Goal: Task Accomplishment & Management: Complete application form

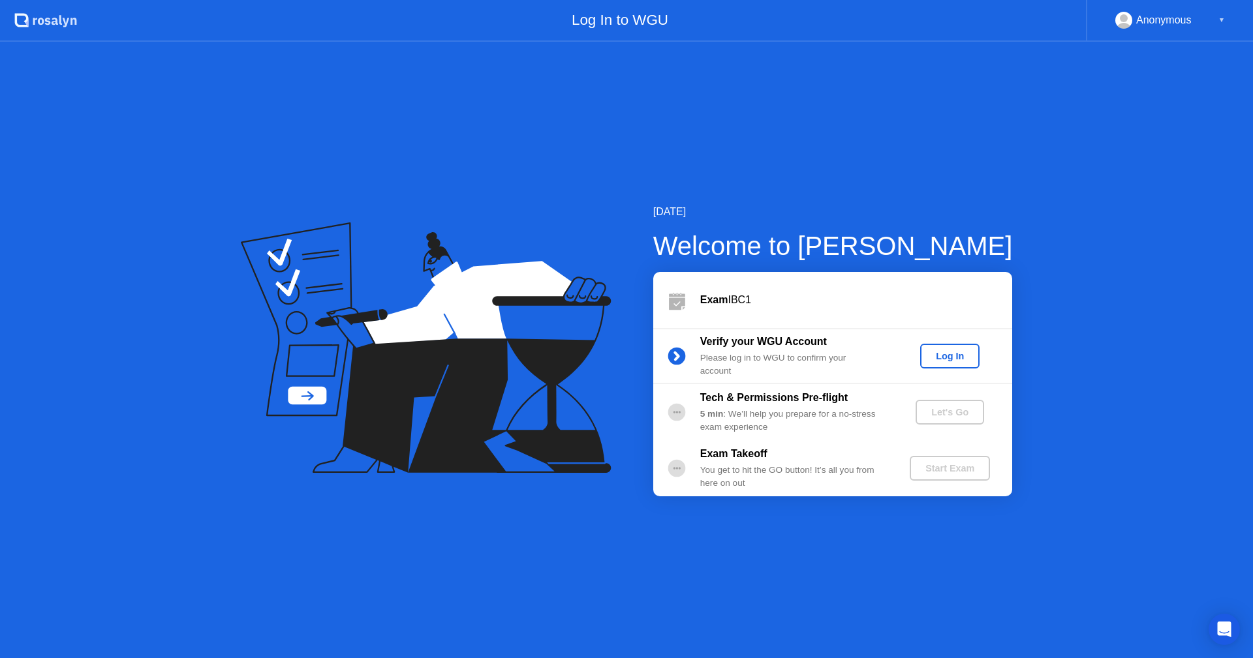
click at [942, 355] on div "Log In" at bounding box center [949, 356] width 49 height 10
click at [966, 412] on div "Let's Go" at bounding box center [950, 412] width 58 height 10
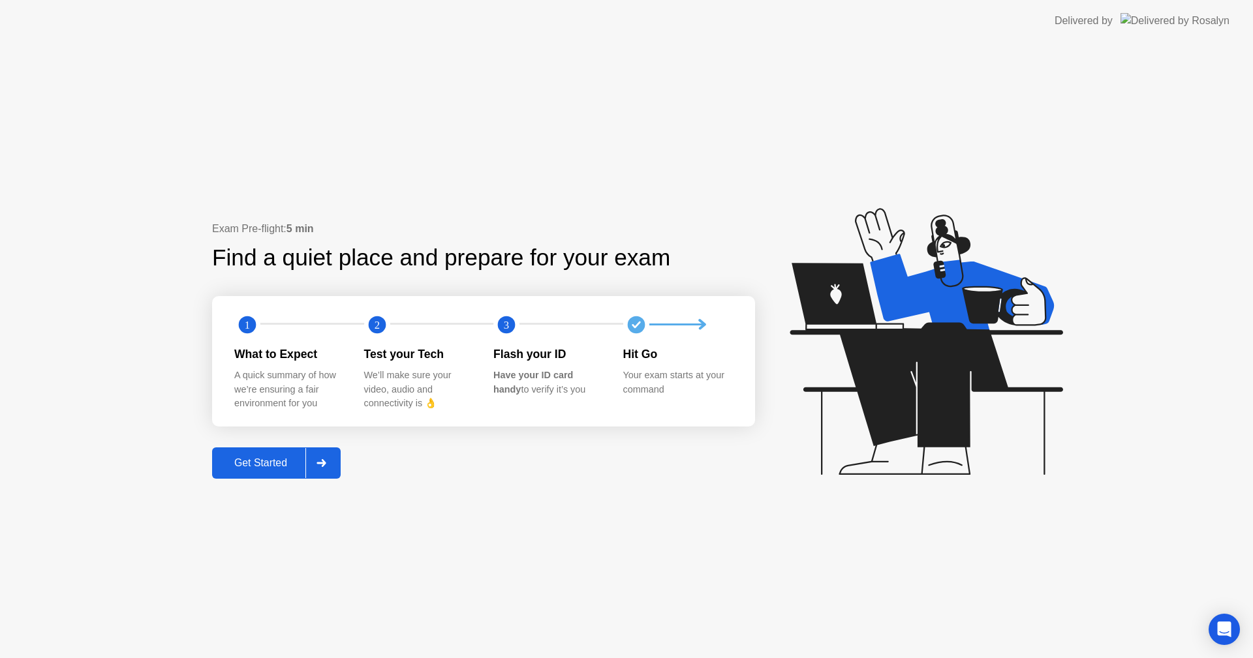
click at [275, 469] on div "Get Started" at bounding box center [260, 463] width 89 height 12
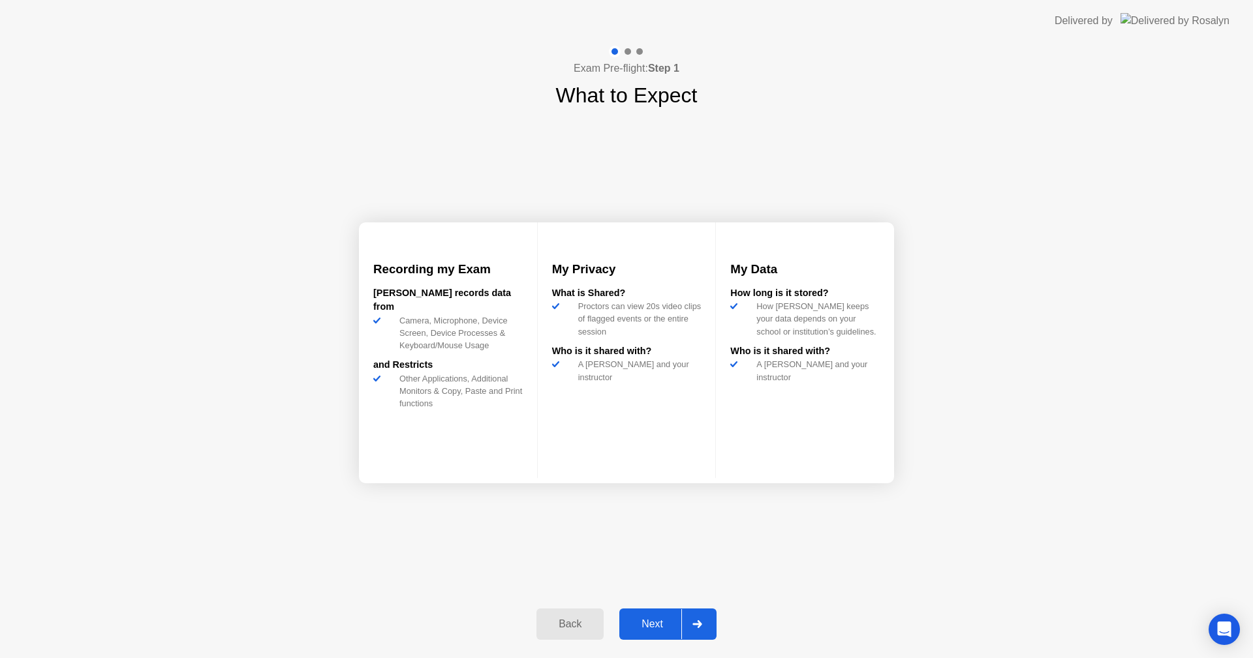
click at [639, 613] on button "Next" at bounding box center [667, 624] width 97 height 31
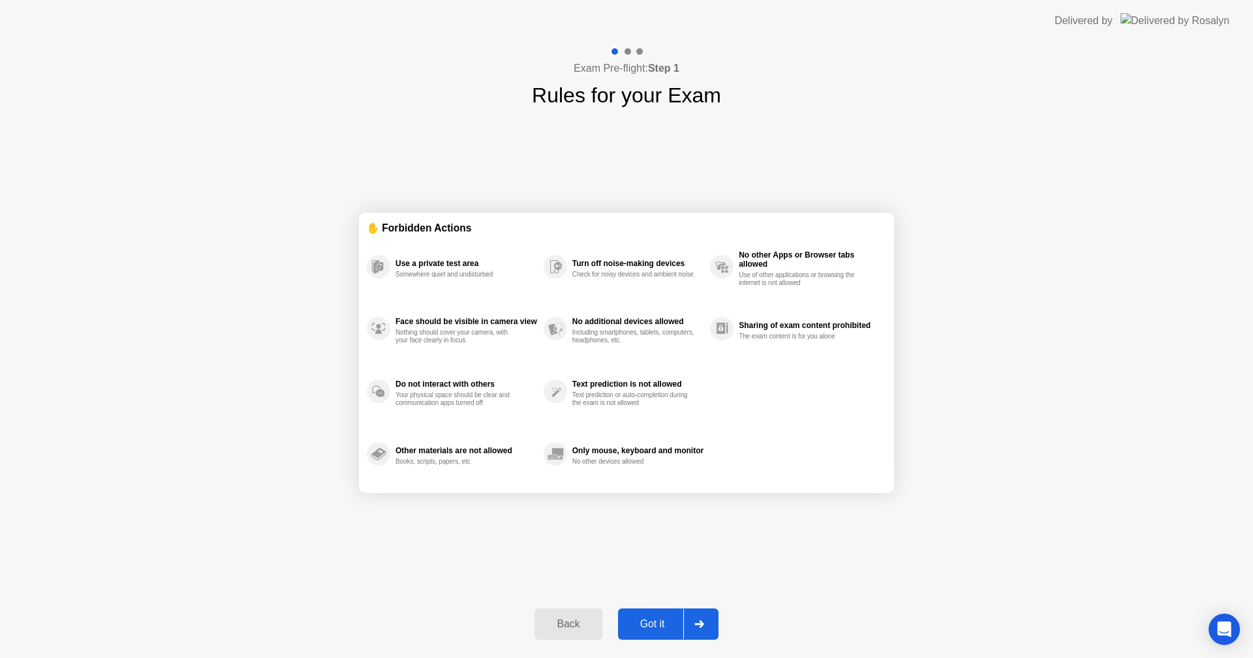
click at [661, 625] on div "Got it" at bounding box center [652, 625] width 61 height 12
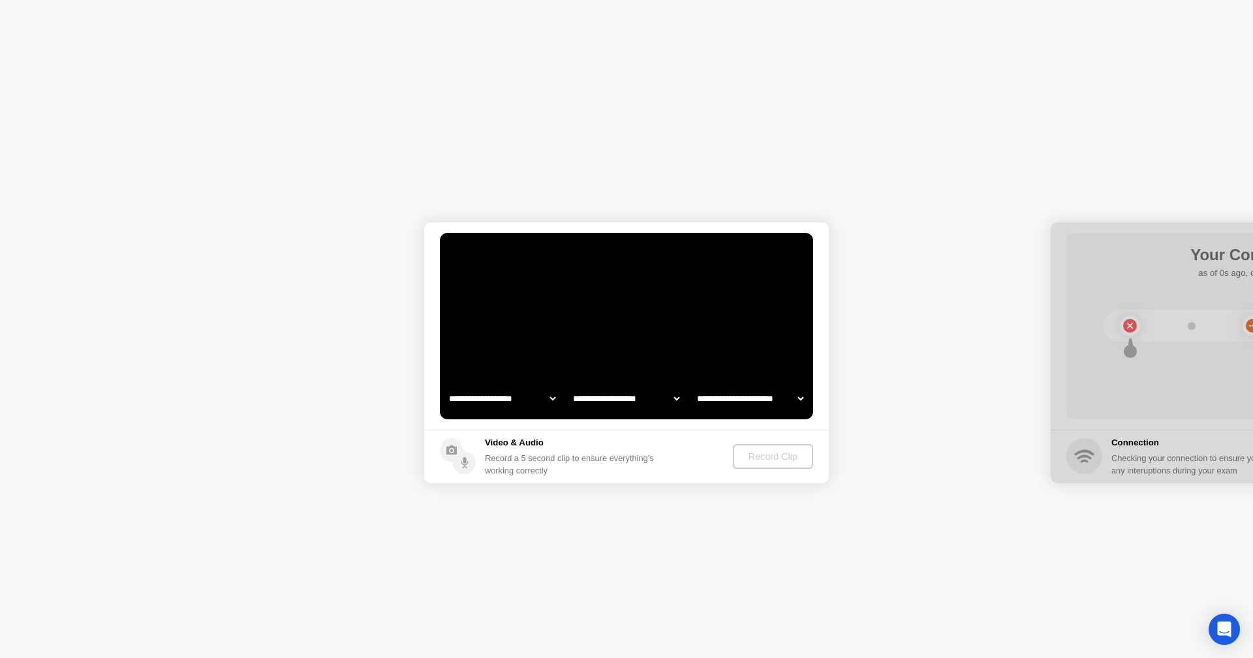
select select "**********"
select select "*******"
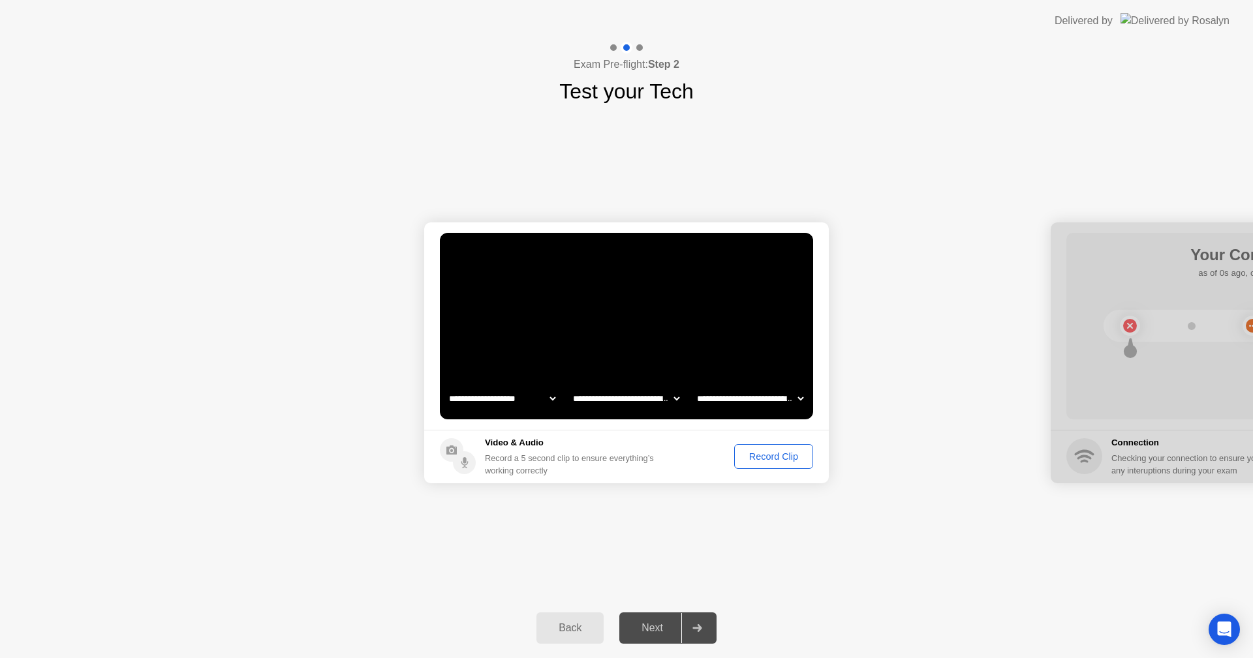
click at [763, 454] on div "Record Clip" at bounding box center [774, 457] width 70 height 10
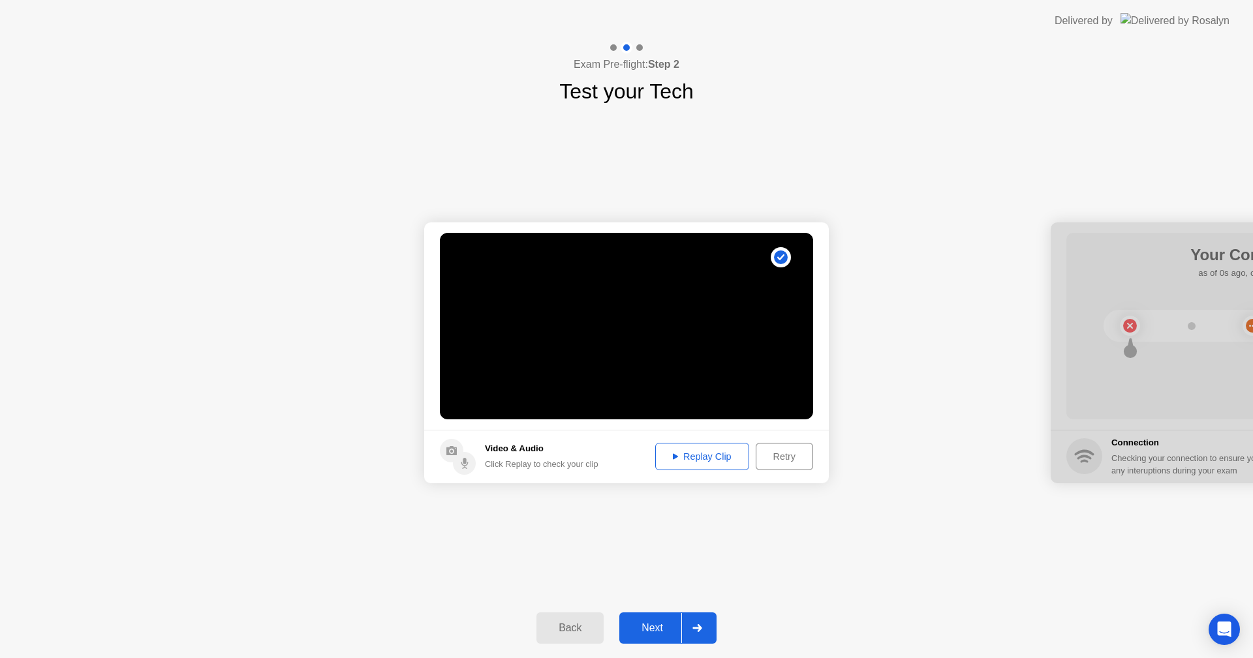
click at [718, 462] on div "Replay Clip" at bounding box center [702, 457] width 85 height 10
click at [651, 622] on div "Next" at bounding box center [652, 628] width 58 height 12
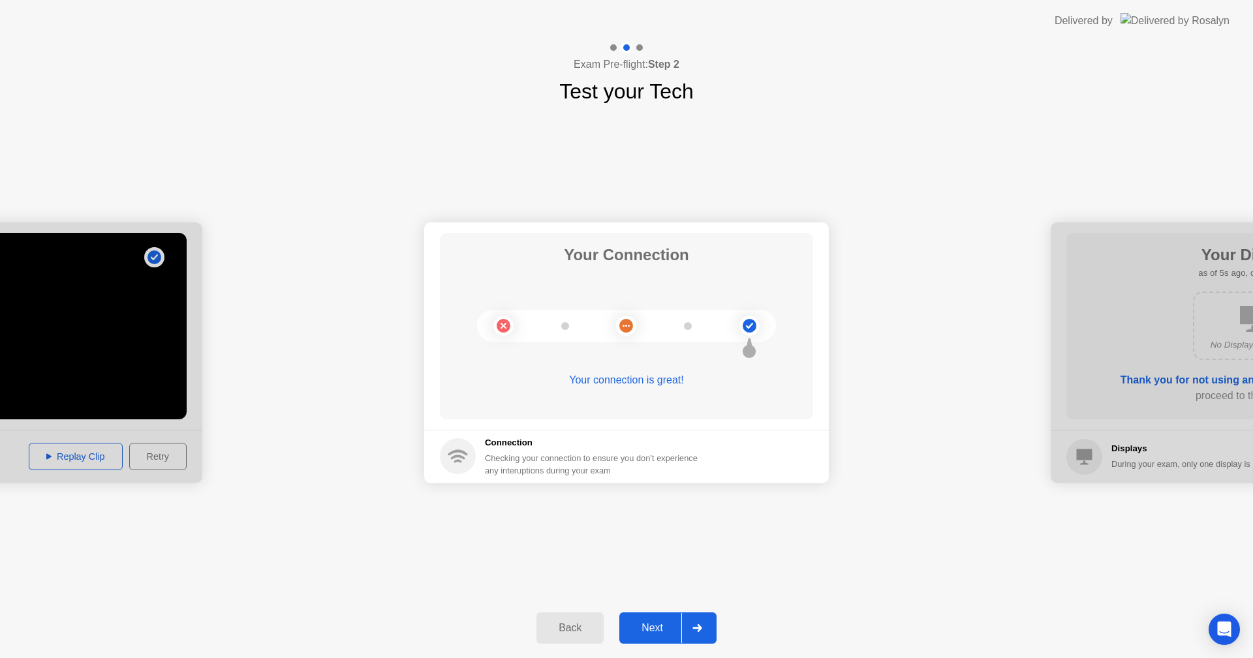
click at [647, 630] on div "Next" at bounding box center [652, 628] width 58 height 12
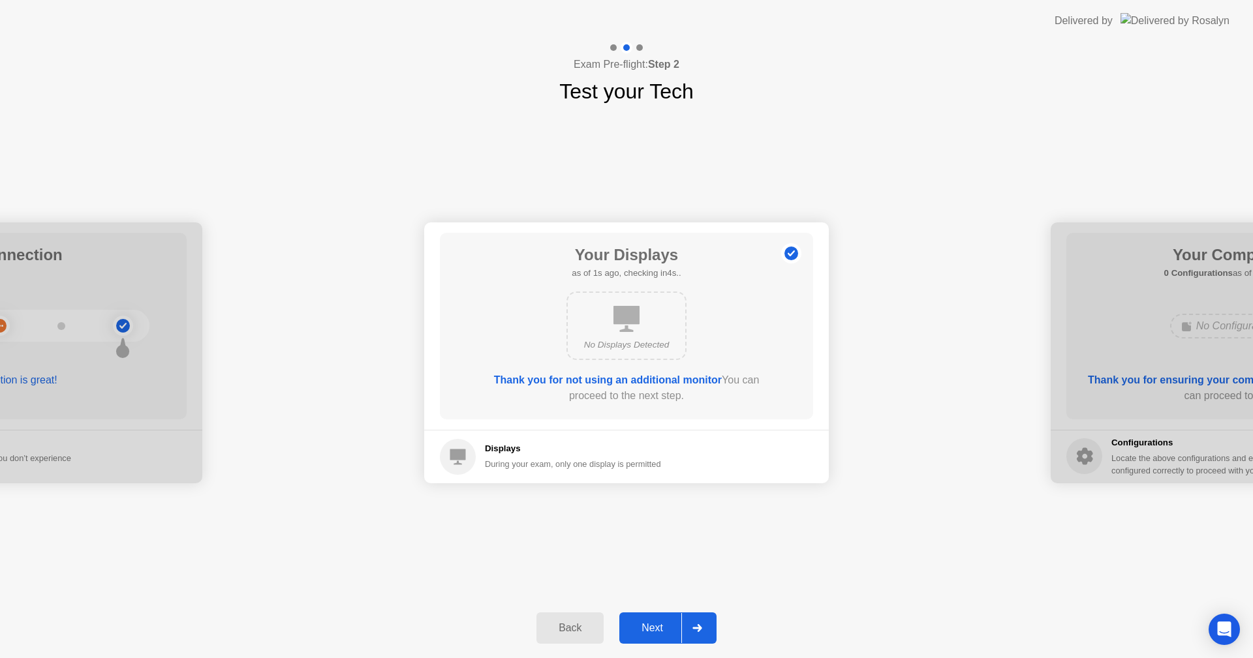
click at [647, 630] on div "Next" at bounding box center [652, 628] width 58 height 12
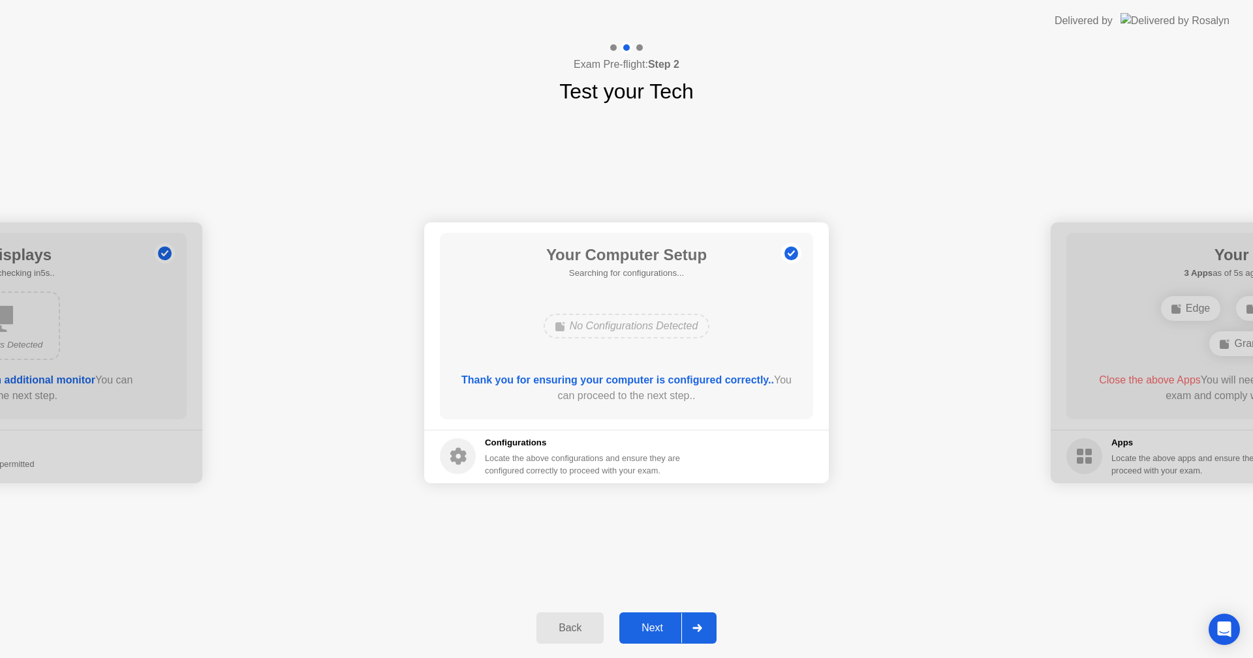
drag, startPoint x: 647, startPoint y: 630, endPoint x: 647, endPoint y: 655, distance: 24.8
click at [647, 639] on button "Next" at bounding box center [667, 628] width 97 height 31
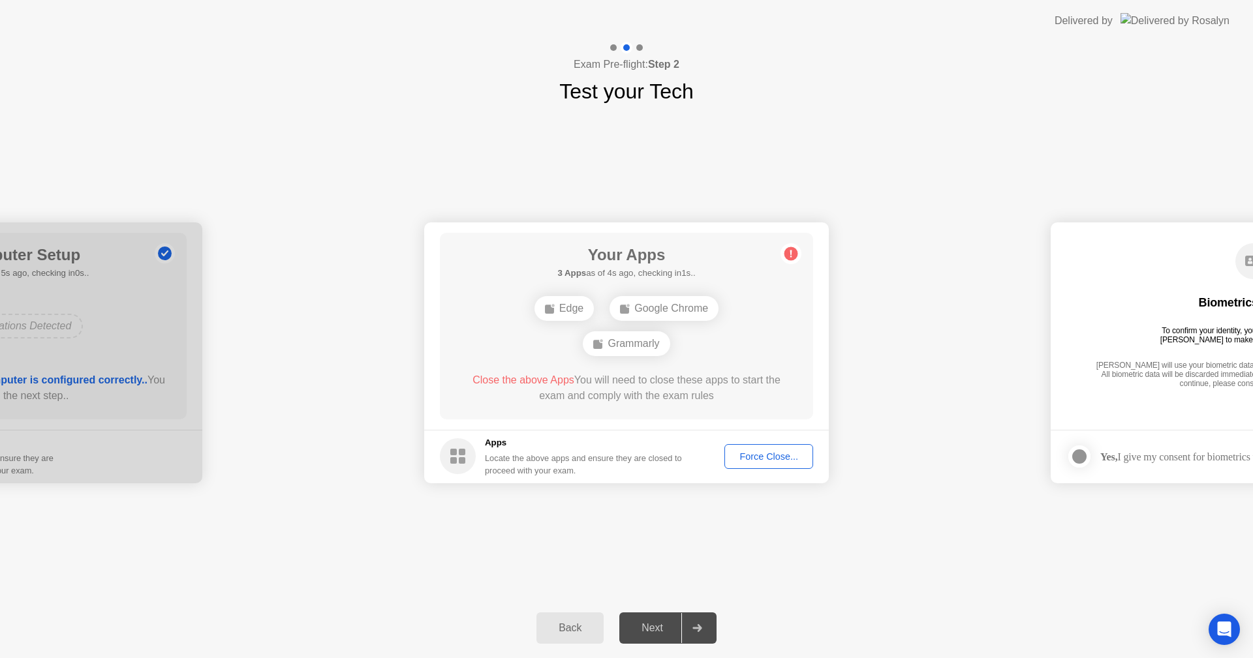
click at [761, 459] on div "Force Close..." at bounding box center [769, 457] width 80 height 10
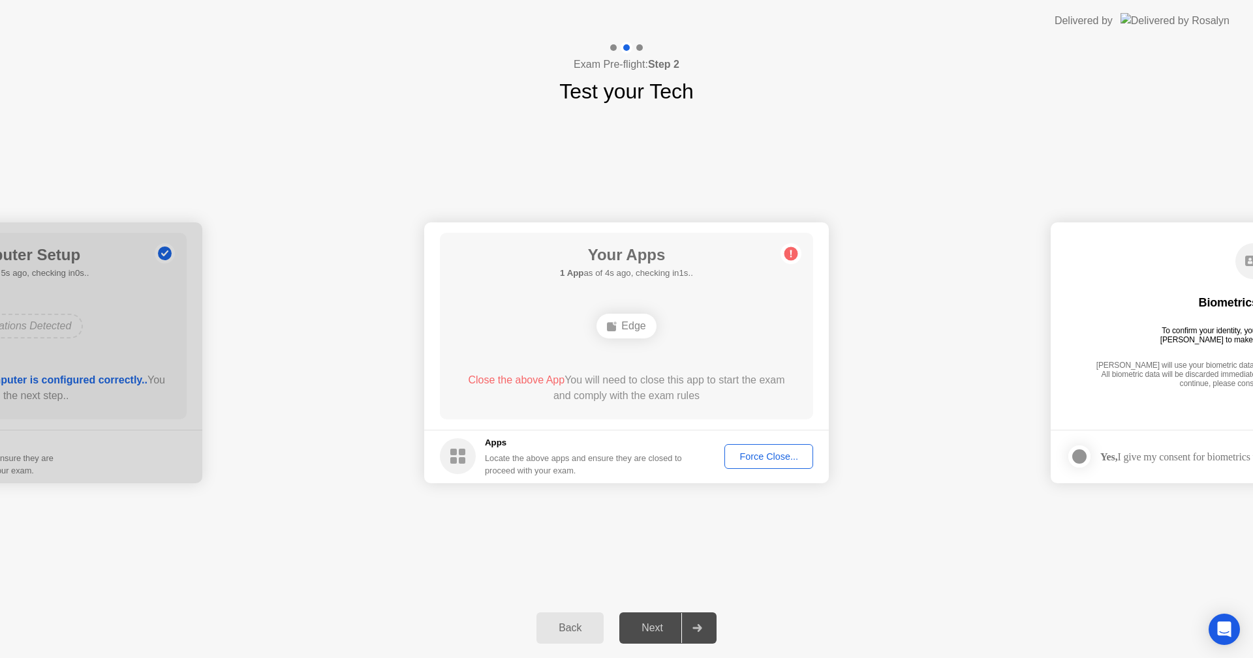
click at [802, 453] on div "Force Close..." at bounding box center [769, 457] width 80 height 10
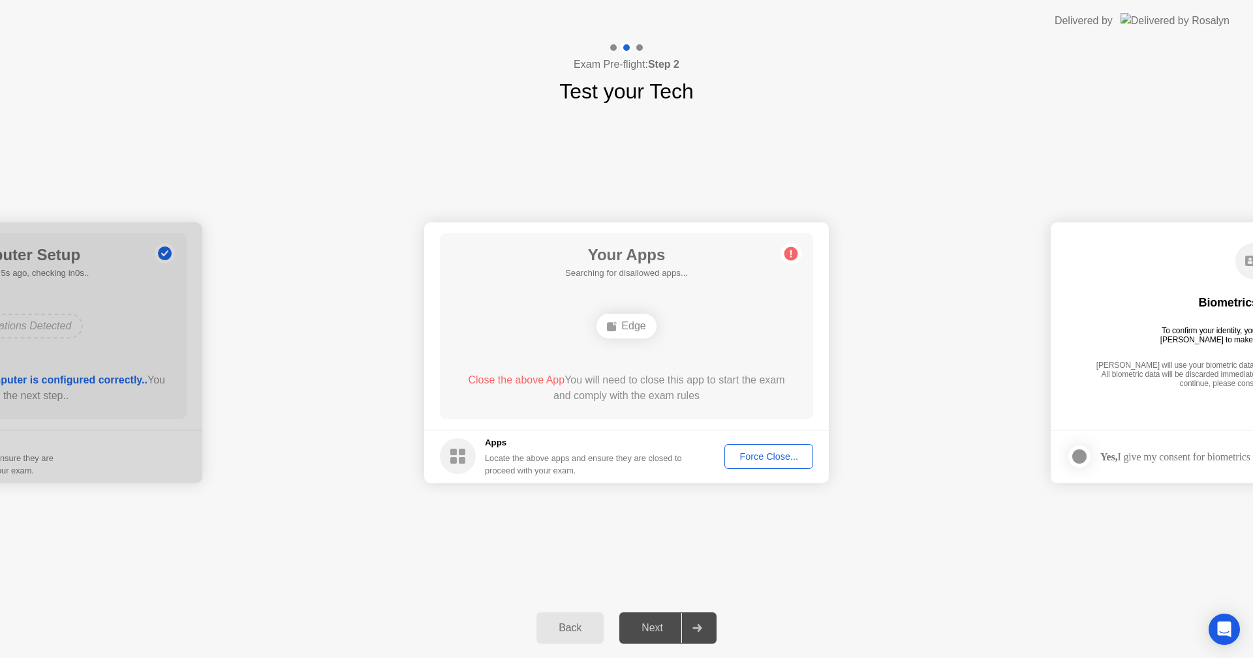
click at [765, 457] on div "Force Close..." at bounding box center [769, 457] width 80 height 10
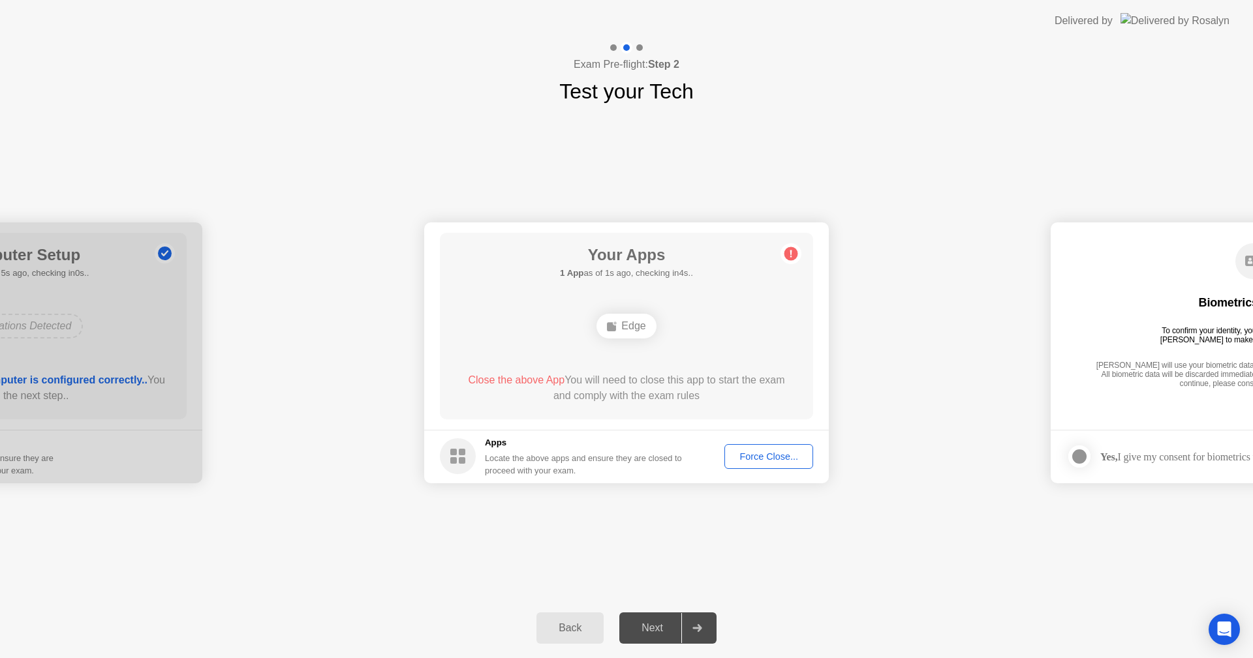
click at [1009, 557] on div "**********" at bounding box center [626, 352] width 1253 height 491
click at [794, 457] on div "Force Close..." at bounding box center [769, 457] width 80 height 10
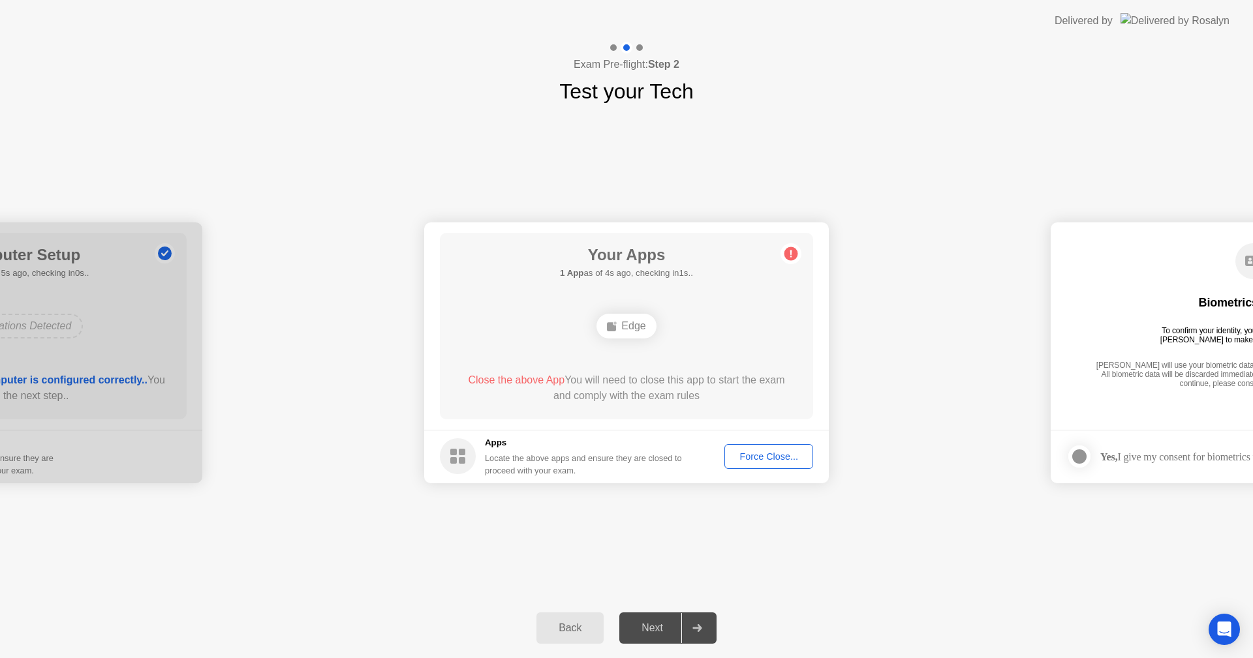
click at [763, 455] on div "Force Close..." at bounding box center [769, 457] width 80 height 10
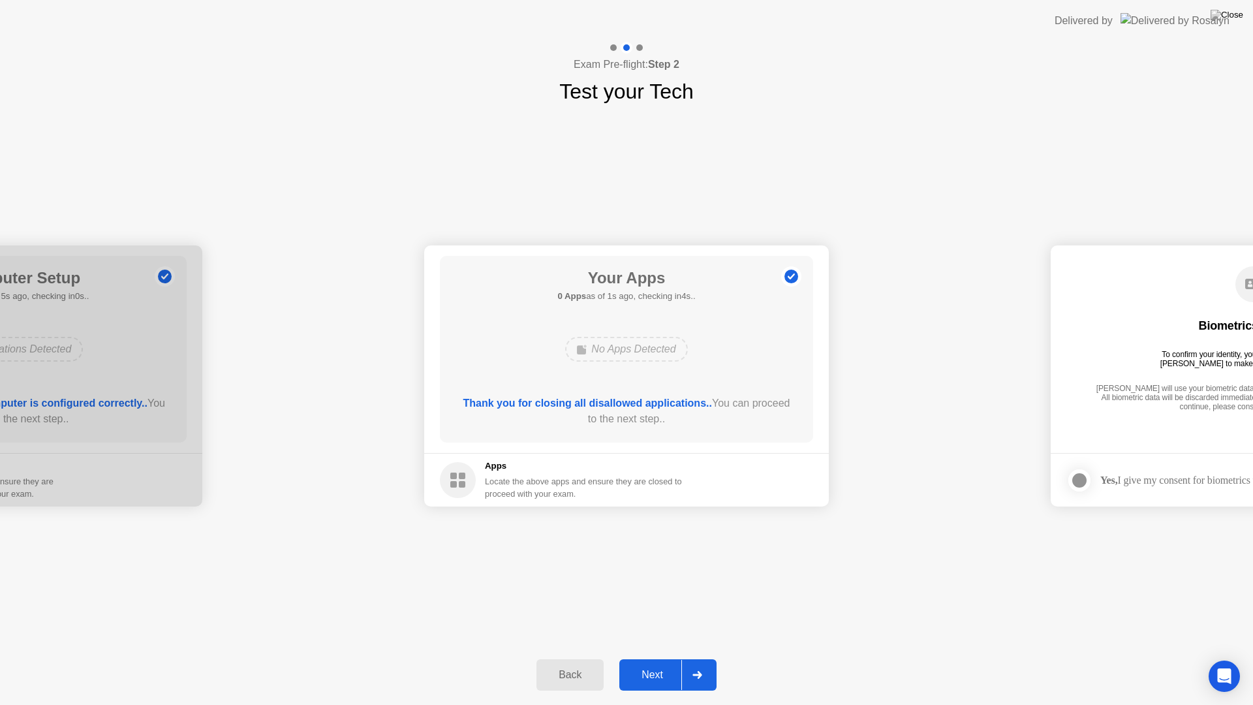
click at [660, 658] on div "Next" at bounding box center [652, 675] width 58 height 12
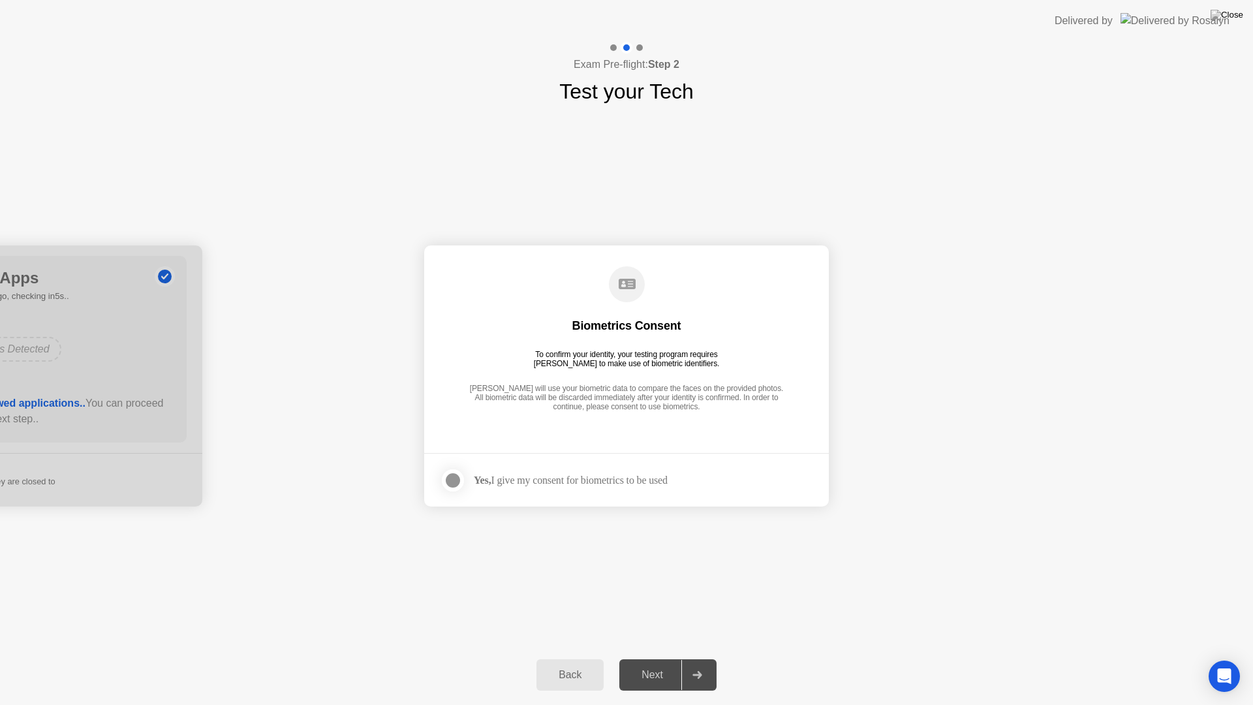
click at [449, 480] on div at bounding box center [453, 480] width 16 height 16
click at [666, 658] on div "Next" at bounding box center [652, 675] width 58 height 12
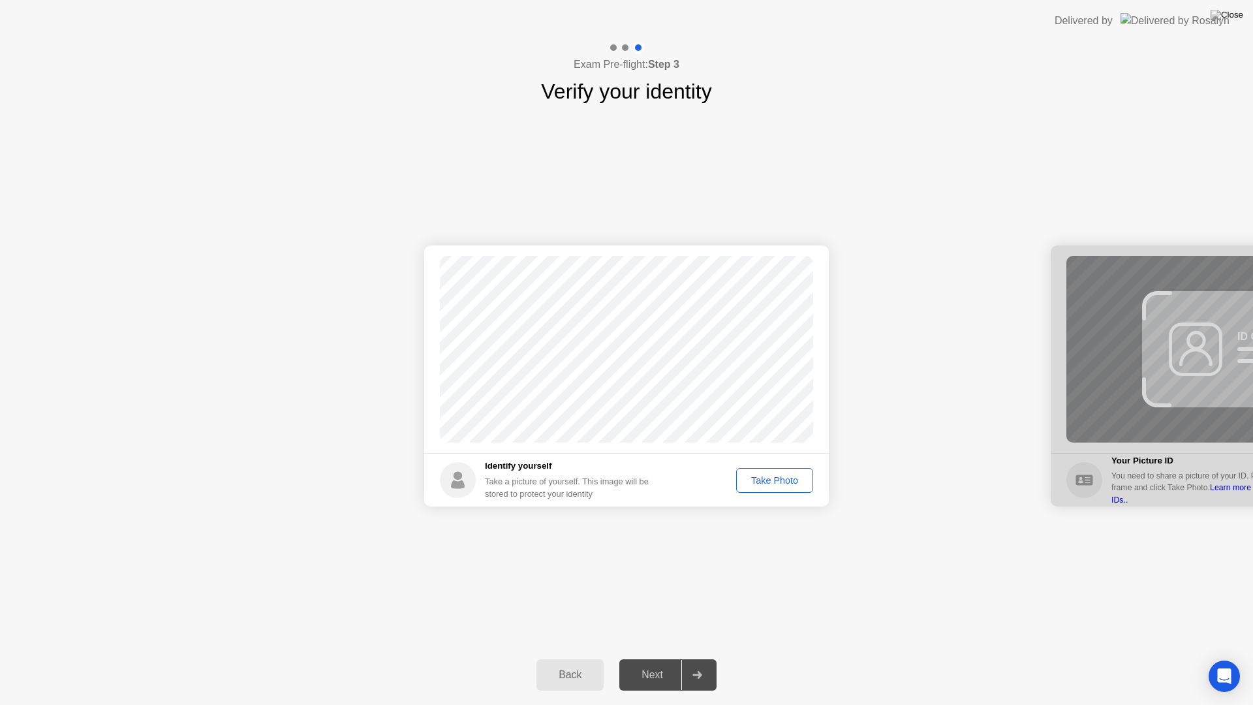
click at [767, 485] on div "Take Photo" at bounding box center [775, 480] width 68 height 10
click at [660, 658] on div "Next" at bounding box center [652, 675] width 58 height 12
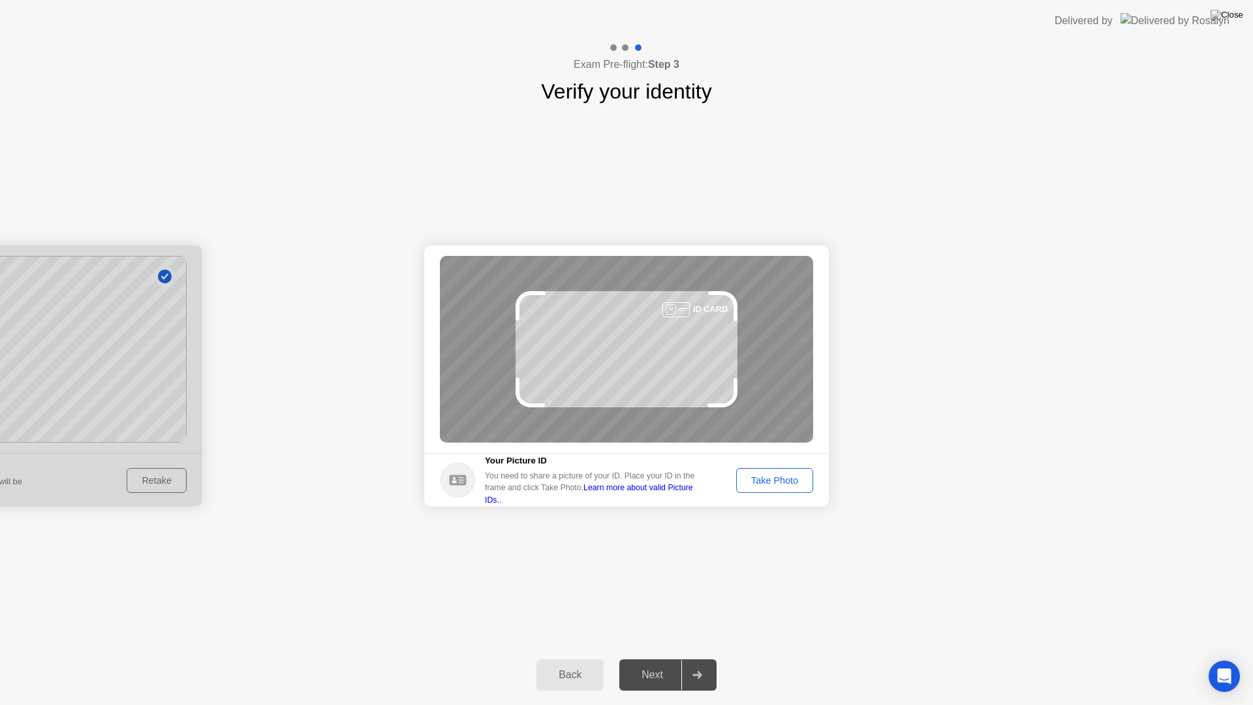
click at [791, 481] on div "Take Photo" at bounding box center [775, 480] width 68 height 10
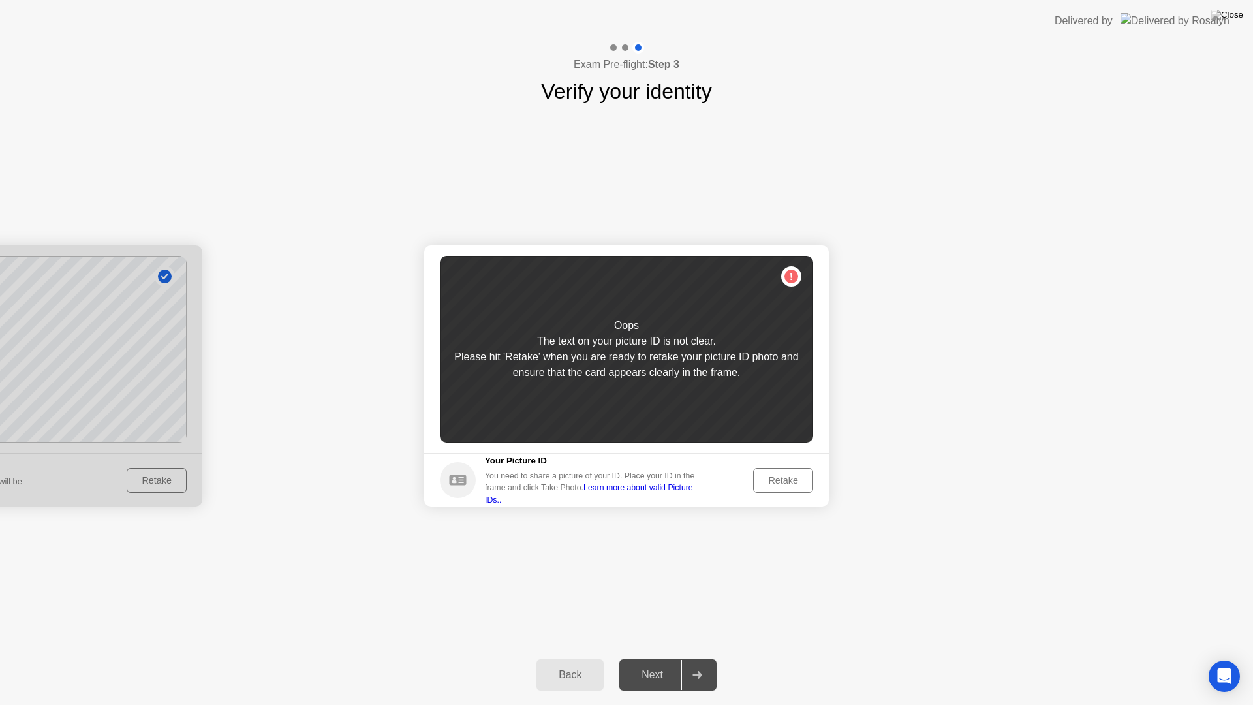
click at [782, 478] on div "Retake" at bounding box center [783, 480] width 51 height 10
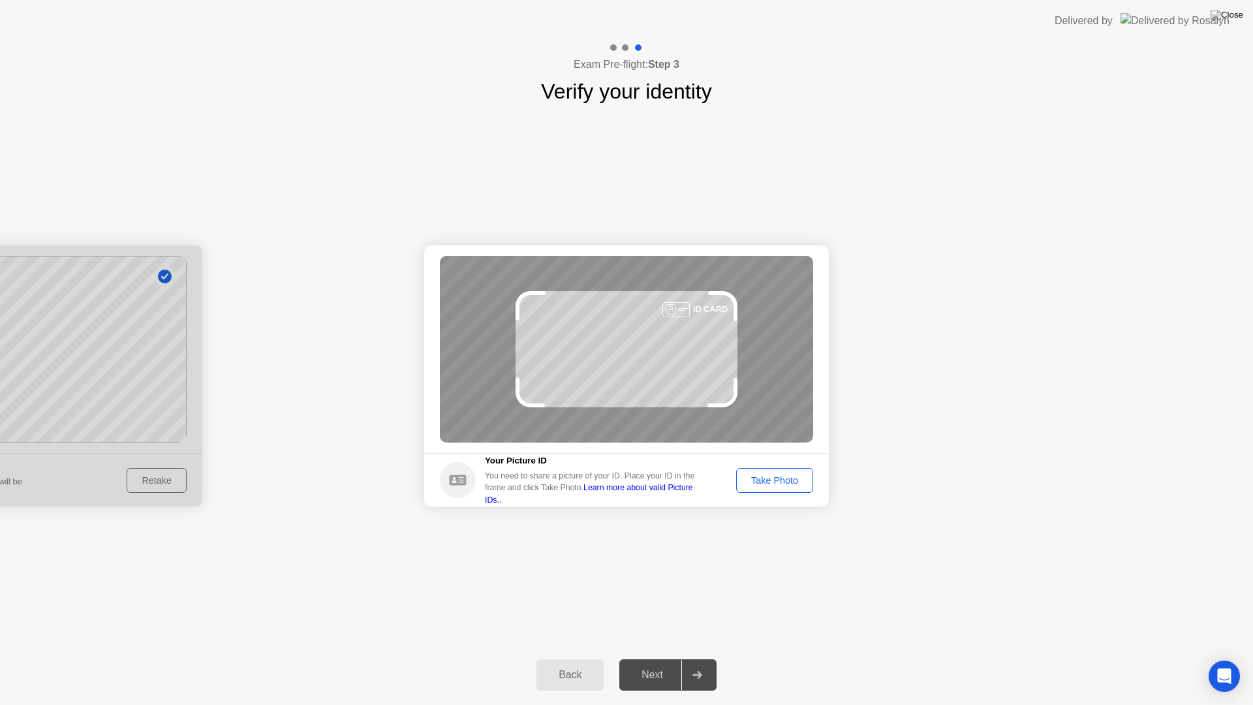
click at [671, 0] on header "Delivered by" at bounding box center [626, 21] width 1253 height 42
click at [637, 363] on div "ID CARD" at bounding box center [626, 349] width 373 height 187
click at [637, 364] on div "ID CARD" at bounding box center [626, 349] width 373 height 187
click at [561, 658] on div "Back" at bounding box center [569, 675] width 59 height 12
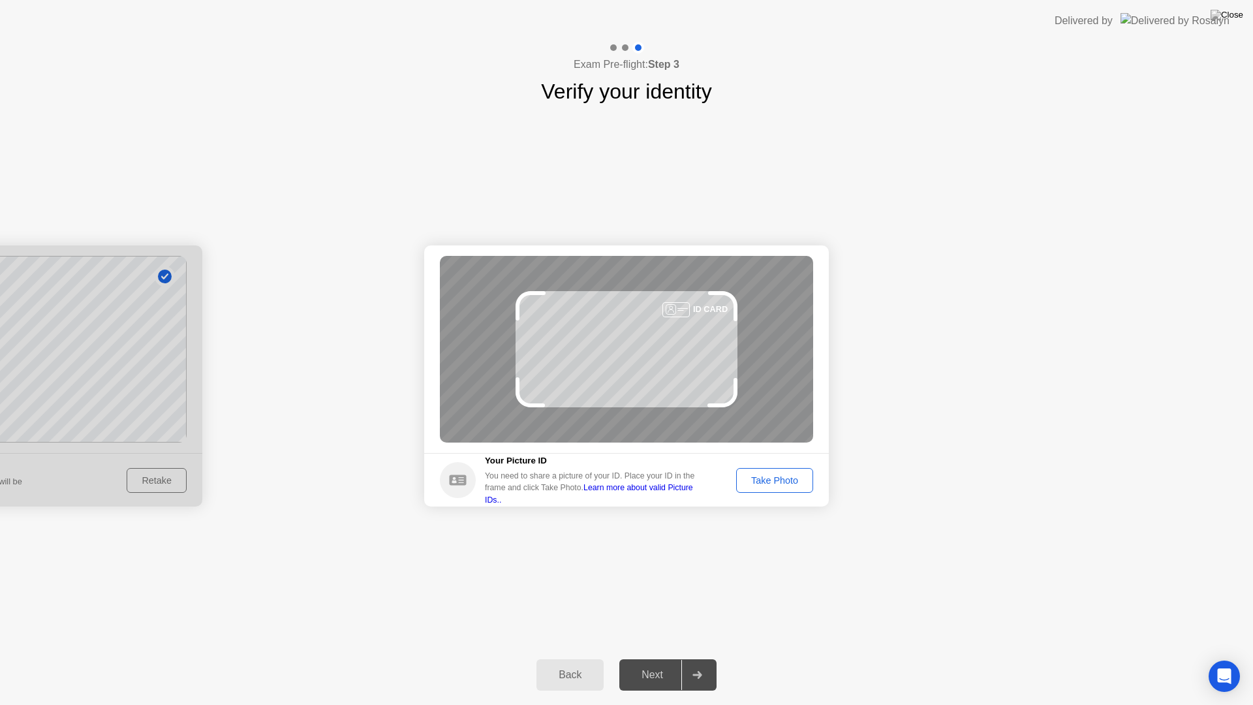
click at [569, 658] on div "Back" at bounding box center [569, 675] width 59 height 12
select select "**********"
select select "*******"
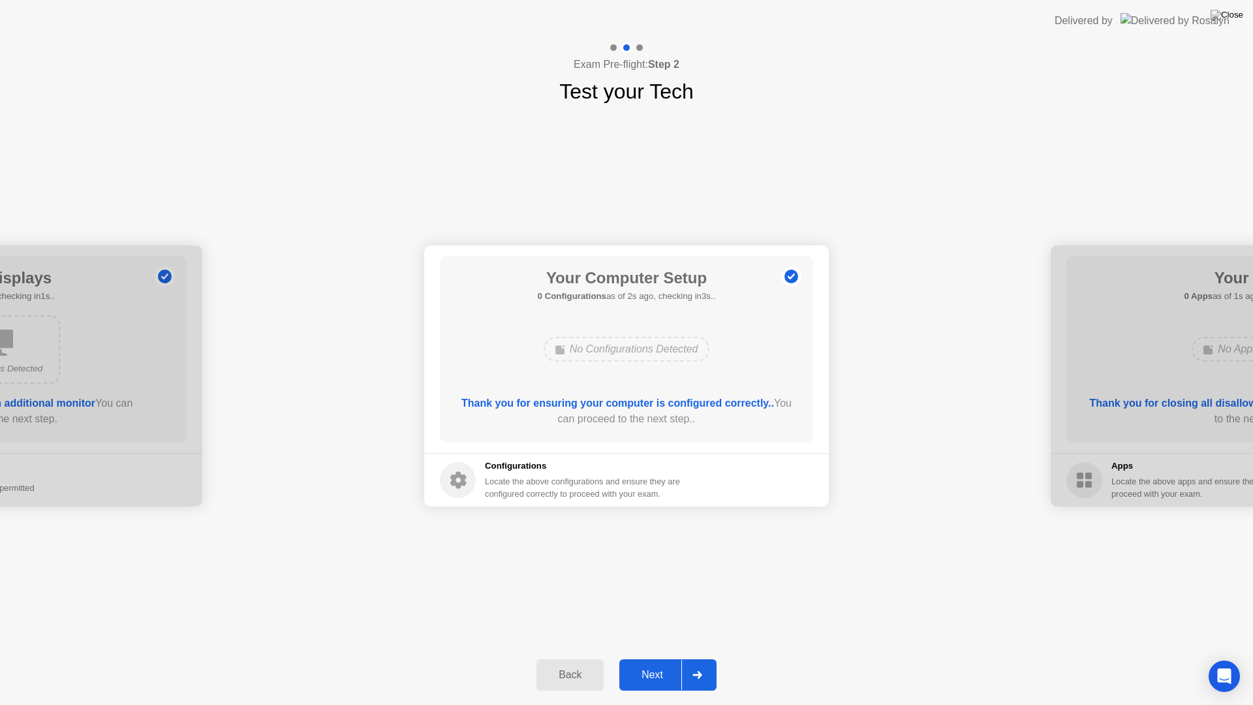
click at [661, 658] on div "Next" at bounding box center [652, 675] width 58 height 12
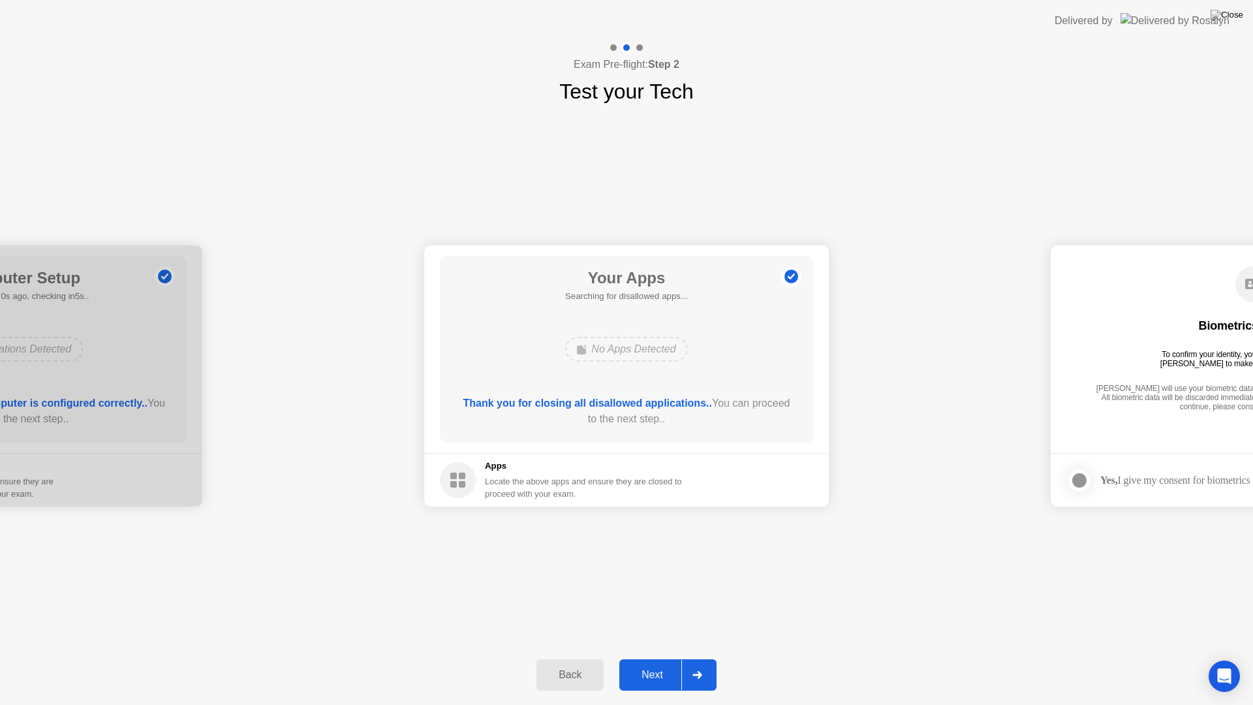
click at [661, 658] on div "Next" at bounding box center [652, 675] width 58 height 12
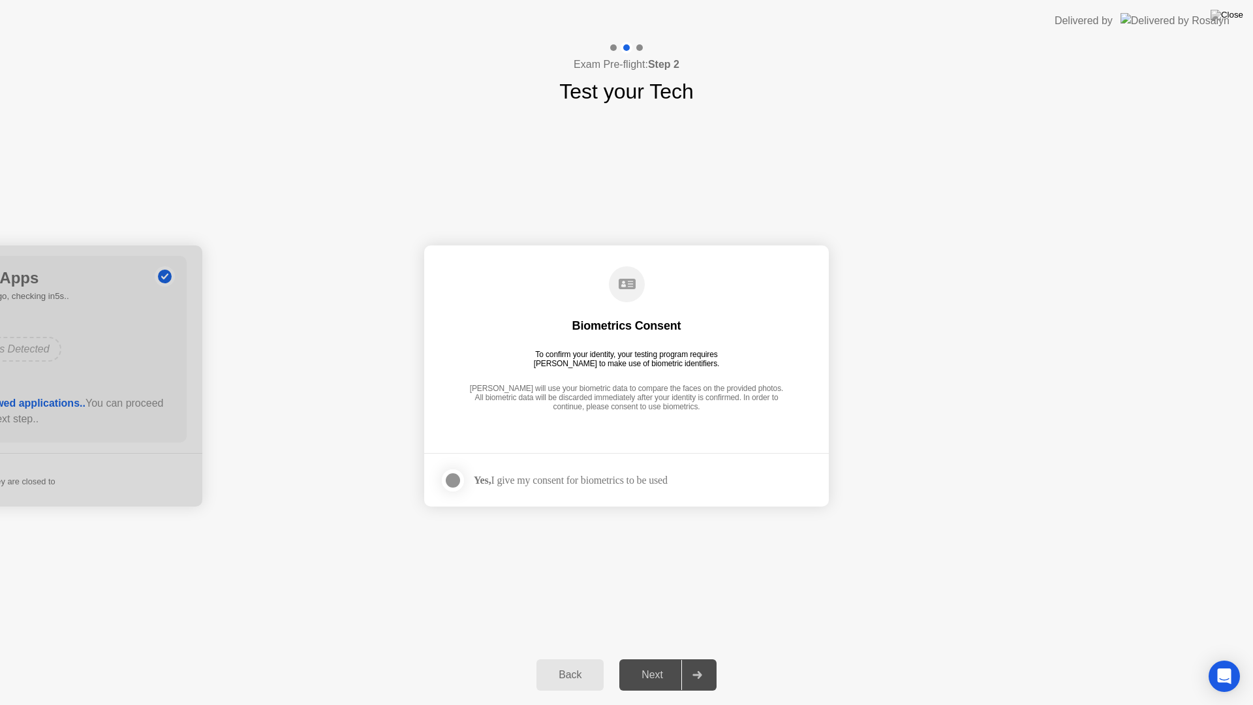
click at [455, 478] on div at bounding box center [453, 480] width 16 height 16
click at [705, 658] on div at bounding box center [696, 675] width 31 height 30
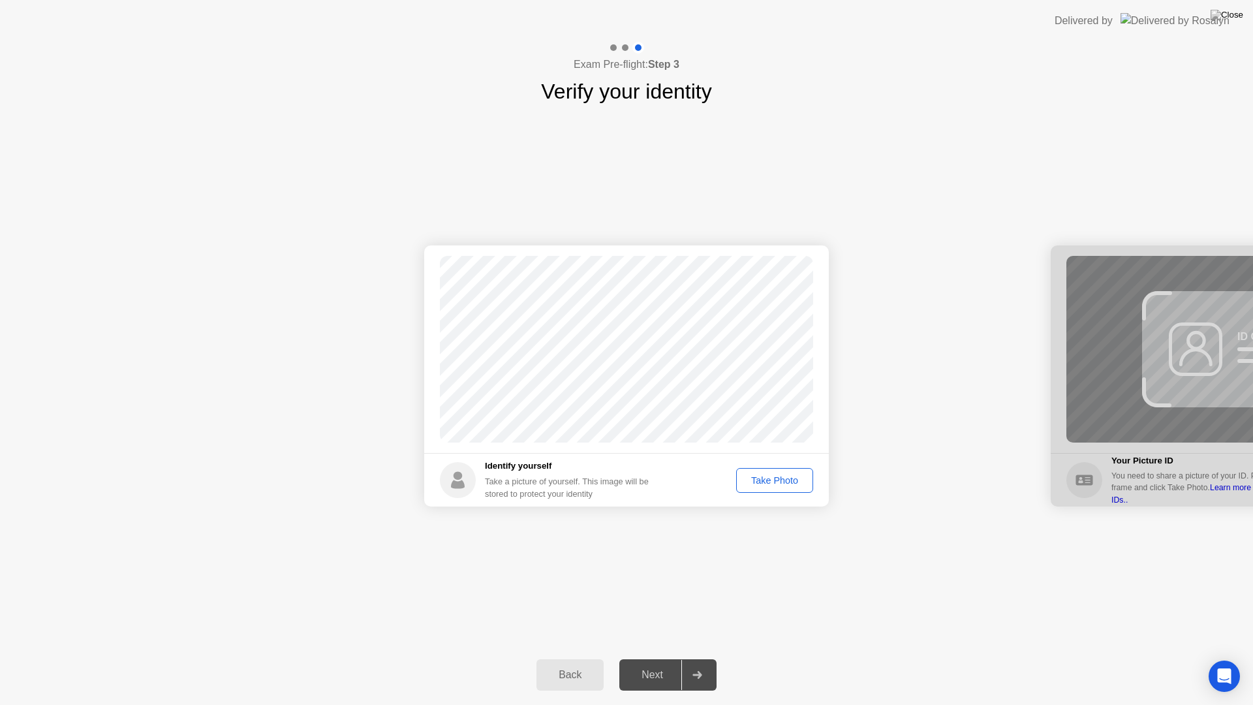
click at [786, 479] on div "Take Photo" at bounding box center [775, 480] width 68 height 10
click at [658, 658] on div "Next" at bounding box center [652, 675] width 58 height 12
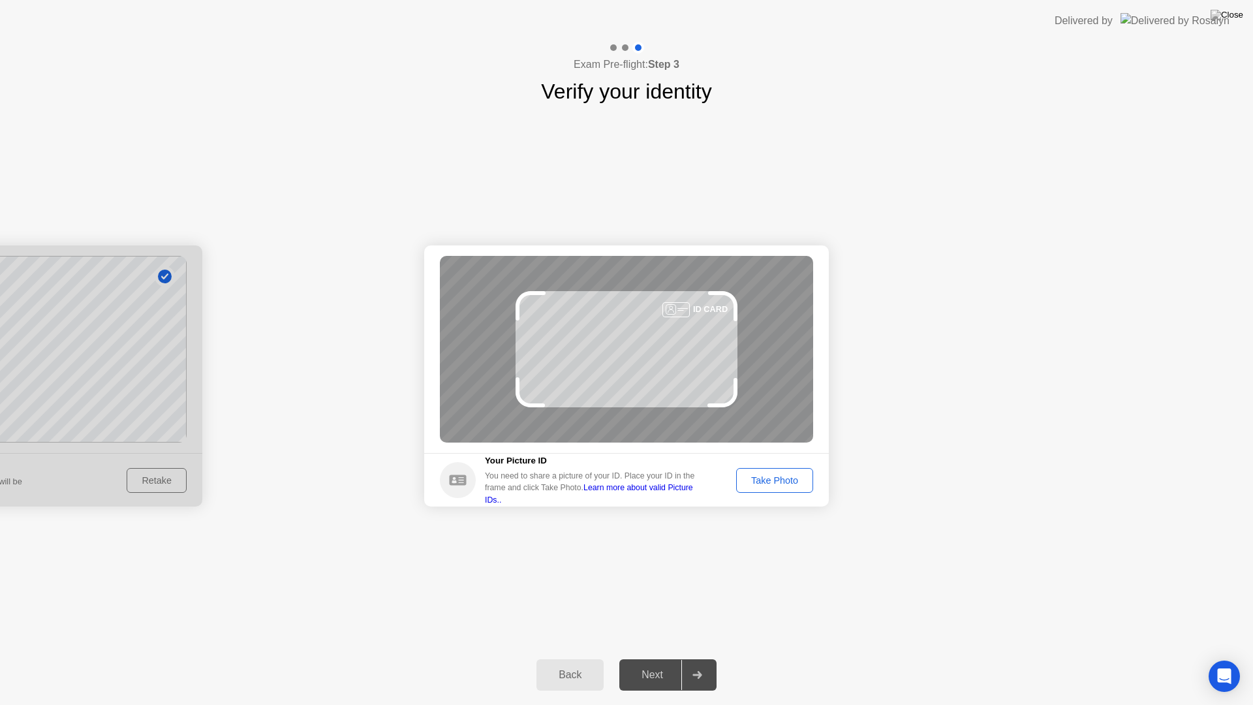
click at [776, 480] on div "Take Photo" at bounding box center [775, 480] width 68 height 10
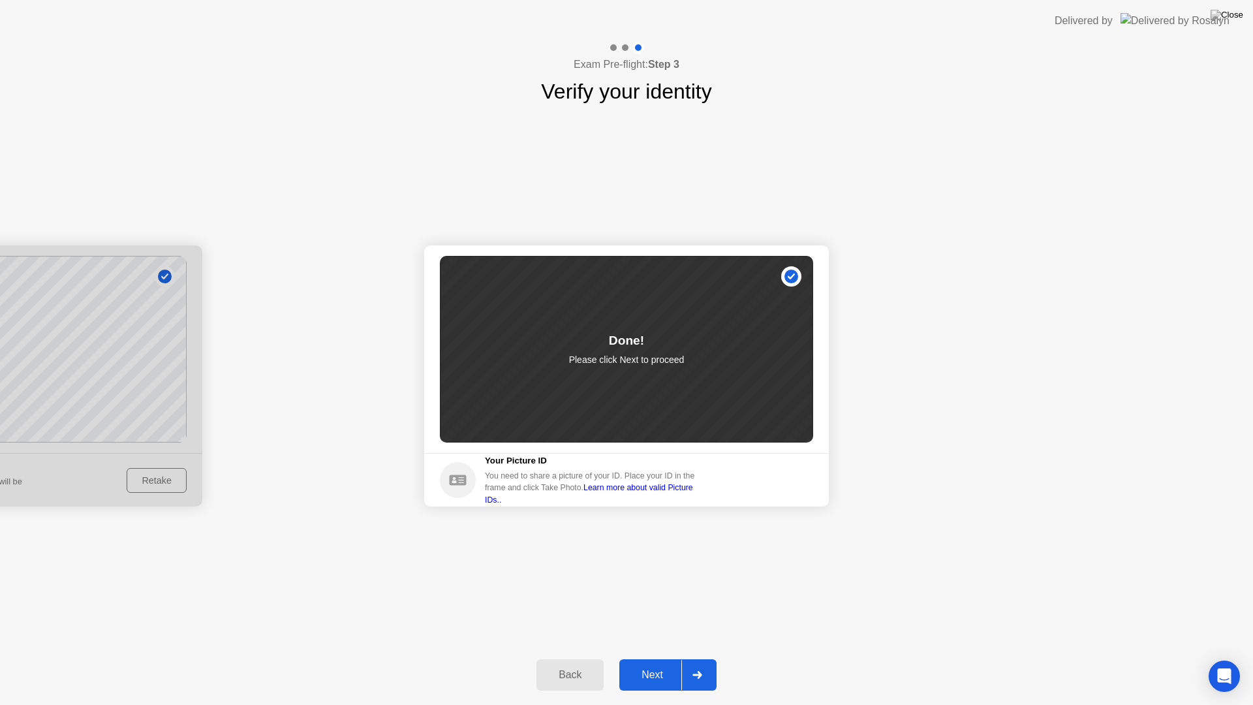
click at [638, 658] on div "Next" at bounding box center [652, 675] width 58 height 12
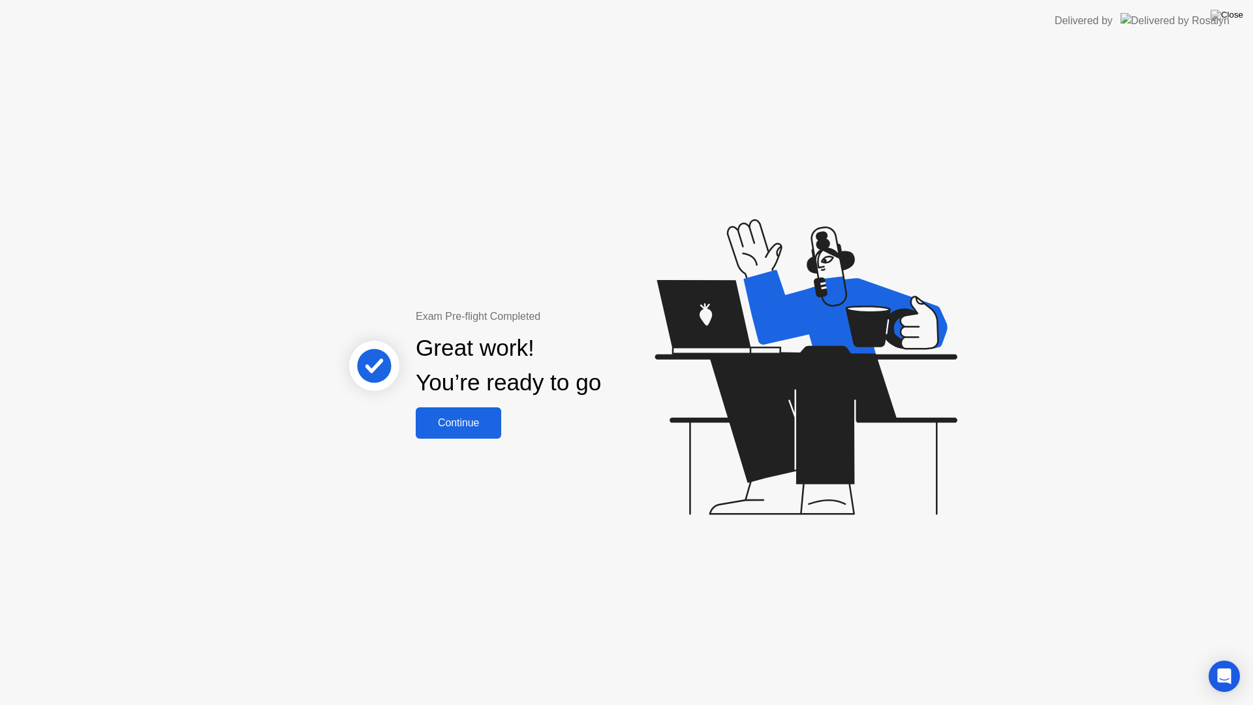
click at [474, 433] on button "Continue" at bounding box center [458, 422] width 85 height 31
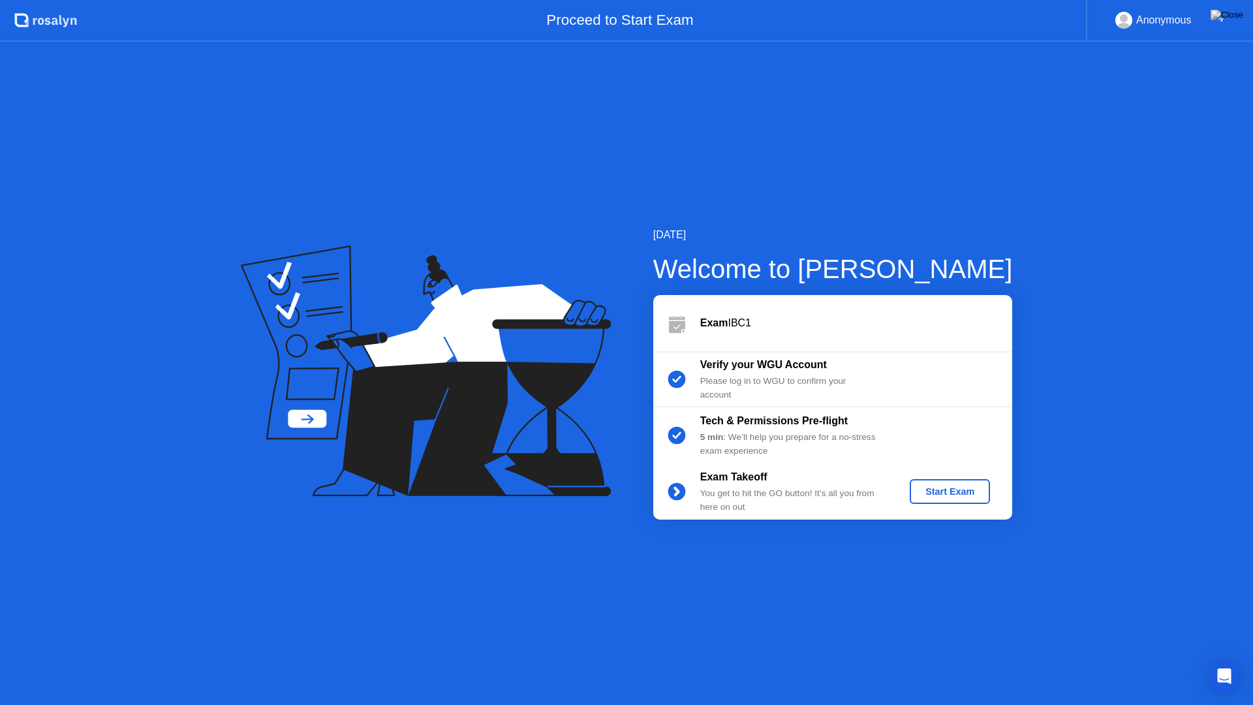
click at [971, 490] on div "Start Exam" at bounding box center [950, 491] width 70 height 10
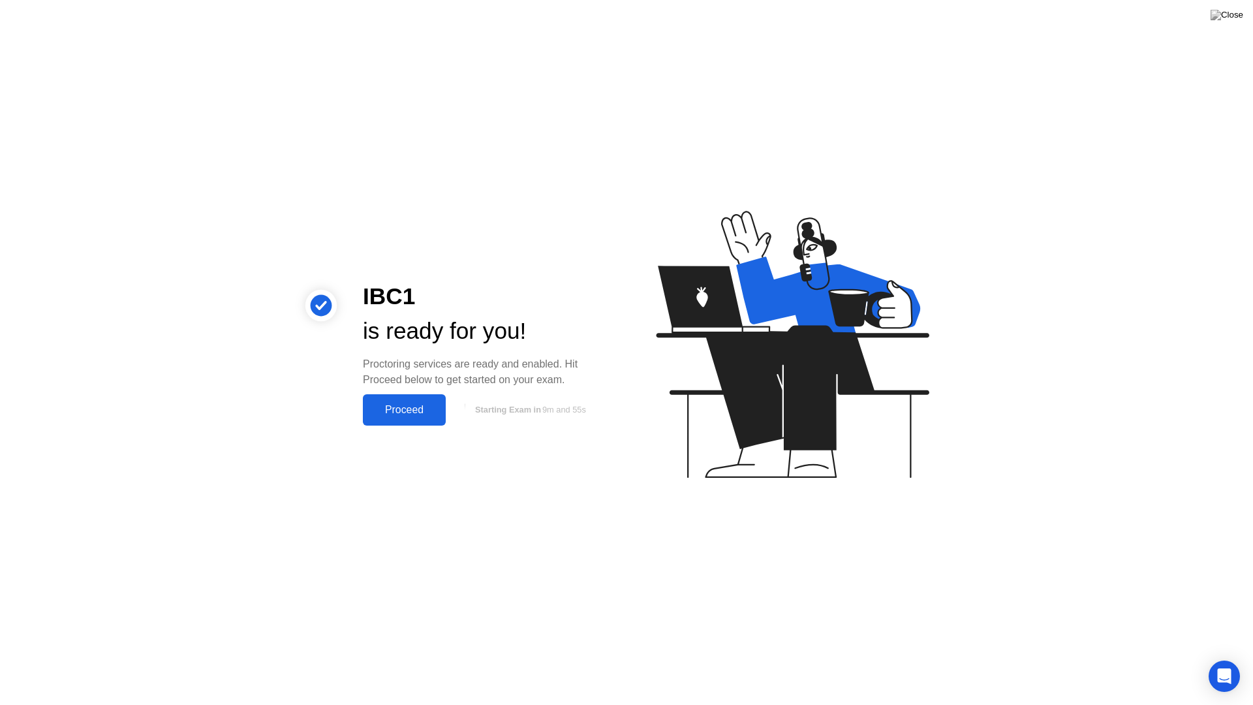
click at [415, 414] on div "Proceed" at bounding box center [404, 410] width 75 height 12
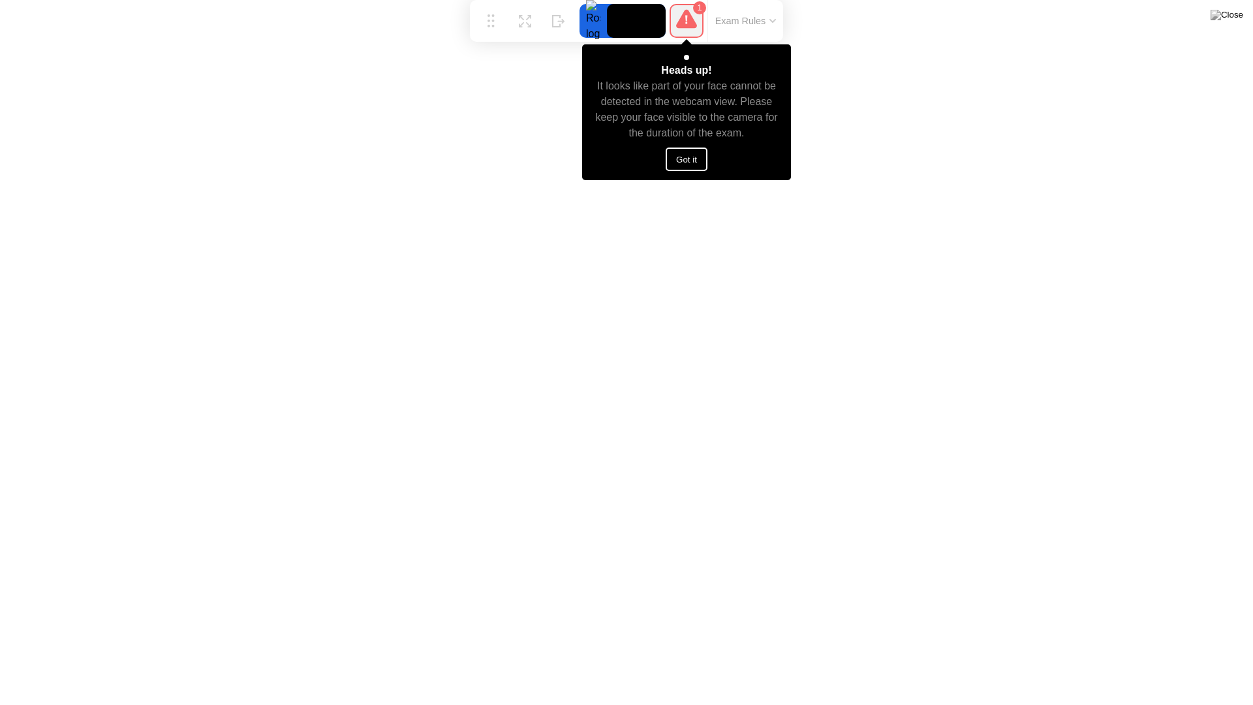
click at [686, 163] on button "Got it" at bounding box center [687, 158] width 42 height 23
